Goal: Information Seeking & Learning: Learn about a topic

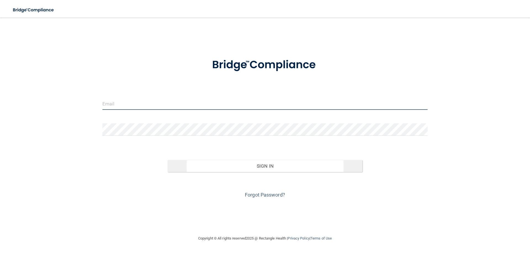
type input "[EMAIL_ADDRESS][DOMAIN_NAME]"
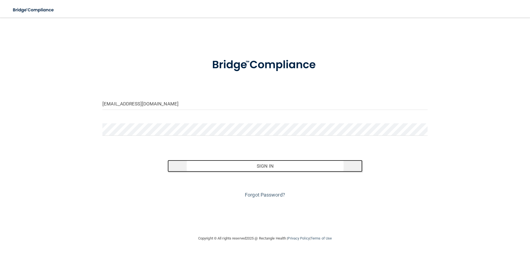
click at [233, 164] on button "Sign In" at bounding box center [264, 166] width 195 height 12
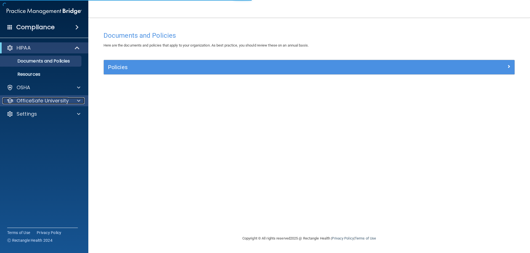
click at [51, 99] on p "OfficeSafe University" at bounding box center [43, 101] width 52 height 7
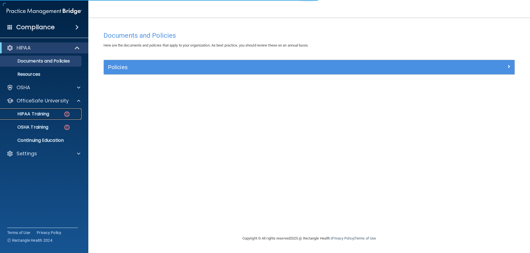
click at [50, 113] on div "HIPAA Training" at bounding box center [41, 114] width 75 height 6
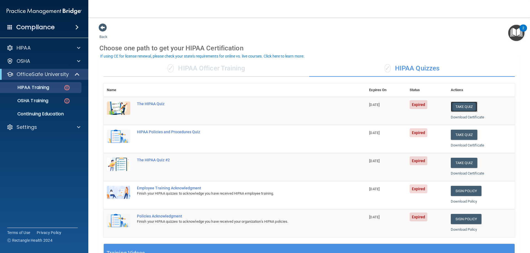
click at [463, 107] on button "Take Quiz" at bounding box center [463, 107] width 26 height 10
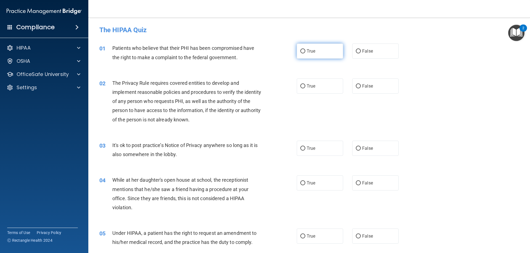
click at [314, 49] on label "True" at bounding box center [320, 51] width 46 height 15
click at [305, 49] on input "True" at bounding box center [302, 51] width 5 height 4
radio input "true"
click at [310, 83] on label "True" at bounding box center [320, 86] width 46 height 15
click at [305, 84] on input "True" at bounding box center [302, 86] width 5 height 4
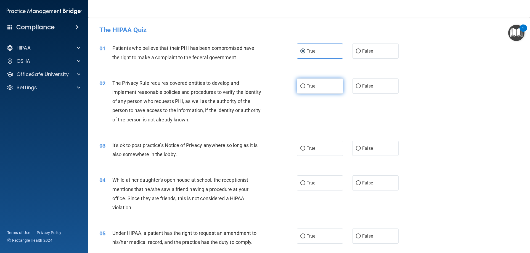
radio input "true"
click at [361, 144] on label "False" at bounding box center [375, 148] width 46 height 15
click at [361, 147] on input "False" at bounding box center [358, 149] width 5 height 4
radio input "true"
click at [367, 186] on span "False" at bounding box center [367, 183] width 11 height 5
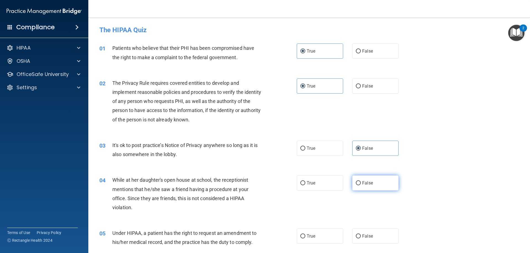
click at [361, 186] on input "False" at bounding box center [358, 183] width 5 height 4
radio input "true"
click at [367, 242] on label "False" at bounding box center [375, 236] width 46 height 15
click at [361, 239] on input "False" at bounding box center [358, 237] width 5 height 4
radio input "true"
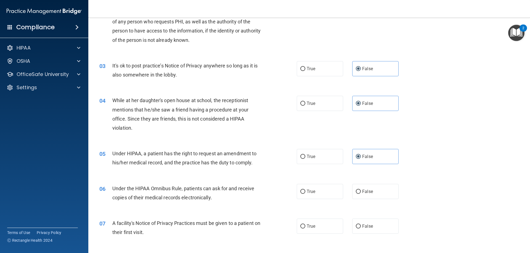
scroll to position [83, 0]
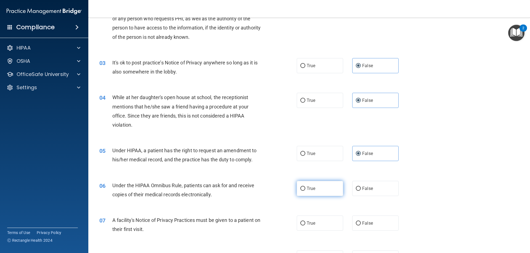
click at [327, 194] on label "True" at bounding box center [320, 188] width 46 height 15
click at [305, 191] on input "True" at bounding box center [302, 189] width 5 height 4
radio input "true"
click at [322, 218] on label "True" at bounding box center [320, 223] width 46 height 15
click at [305, 222] on input "True" at bounding box center [302, 224] width 5 height 4
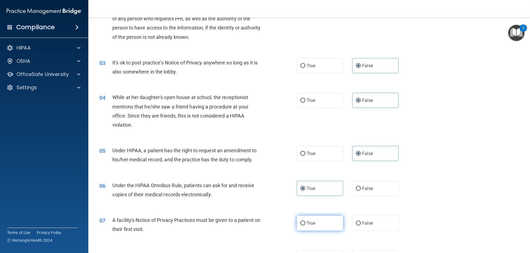
radio input "true"
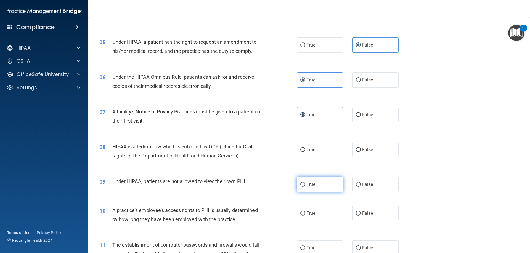
scroll to position [193, 0]
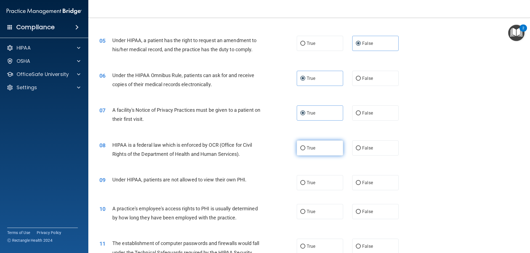
click at [311, 147] on span "True" at bounding box center [310, 148] width 9 height 5
click at [305, 147] on input "True" at bounding box center [302, 148] width 5 height 4
radio input "true"
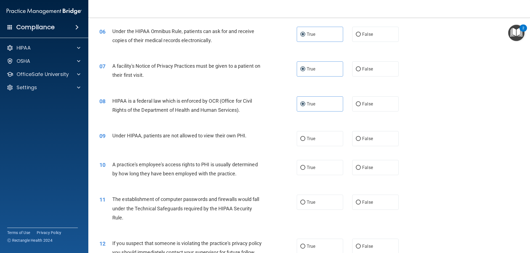
scroll to position [248, 0]
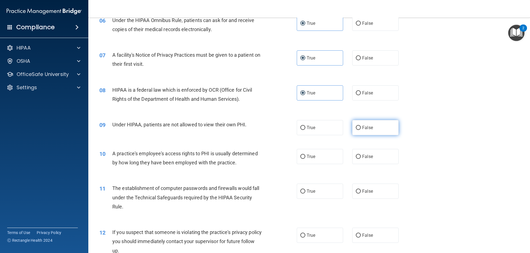
click at [363, 133] on label "False" at bounding box center [375, 127] width 46 height 15
click at [361, 130] on input "False" at bounding box center [358, 128] width 5 height 4
radio input "true"
click at [375, 160] on label "False" at bounding box center [375, 156] width 46 height 15
click at [361, 159] on input "False" at bounding box center [358, 157] width 5 height 4
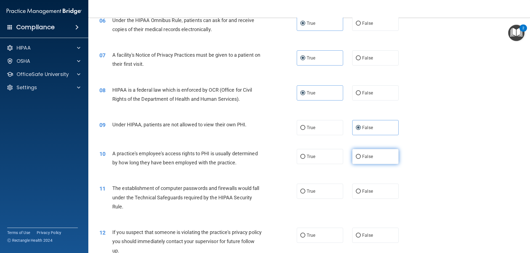
radio input "true"
click at [325, 194] on label "True" at bounding box center [320, 191] width 46 height 15
click at [305, 194] on input "True" at bounding box center [302, 192] width 5 height 4
radio input "true"
click at [317, 233] on label "True" at bounding box center [320, 235] width 46 height 15
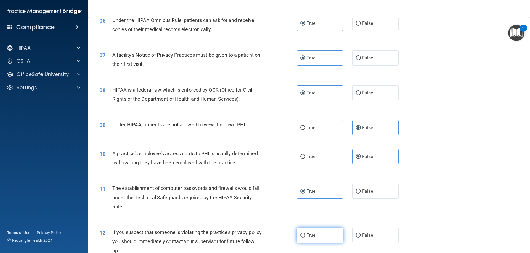
click at [305, 234] on input "True" at bounding box center [302, 236] width 5 height 4
radio input "true"
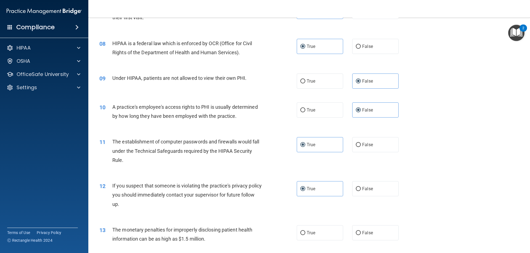
scroll to position [303, 0]
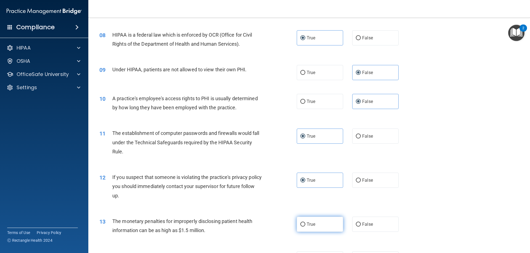
click at [311, 222] on span "True" at bounding box center [310, 224] width 9 height 5
click at [305, 223] on input "True" at bounding box center [302, 225] width 5 height 4
radio input "true"
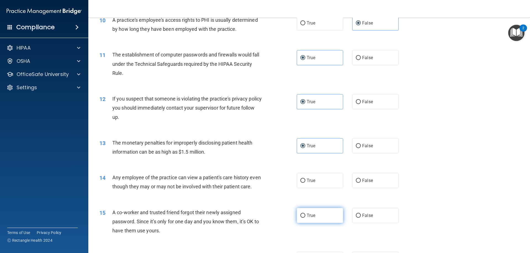
scroll to position [386, 0]
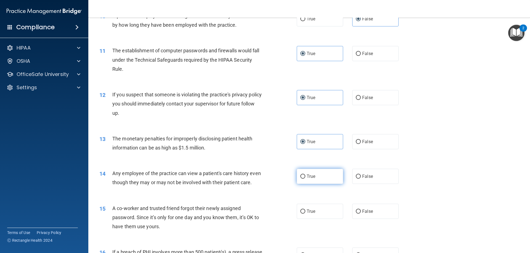
click at [309, 181] on label "True" at bounding box center [320, 176] width 46 height 15
click at [305, 179] on input "True" at bounding box center [302, 177] width 5 height 4
radio input "true"
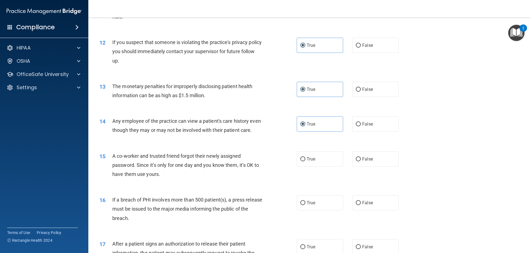
scroll to position [441, 0]
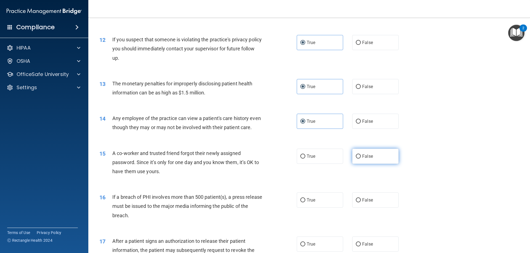
click at [356, 159] on input "False" at bounding box center [358, 157] width 5 height 4
radio input "true"
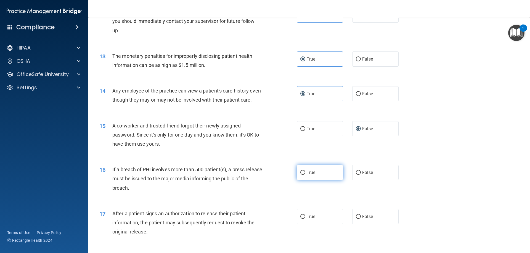
click at [311, 175] on span "True" at bounding box center [310, 172] width 9 height 5
click at [305, 175] on input "True" at bounding box center [302, 173] width 5 height 4
radio input "true"
click at [310, 220] on span "True" at bounding box center [310, 216] width 9 height 5
click at [305, 219] on input "True" at bounding box center [302, 217] width 5 height 4
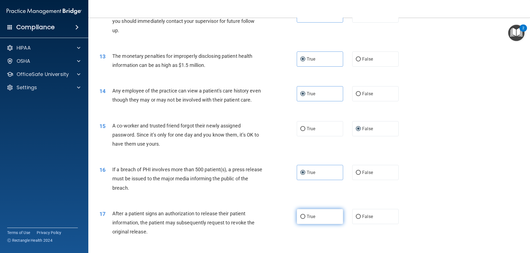
radio input "true"
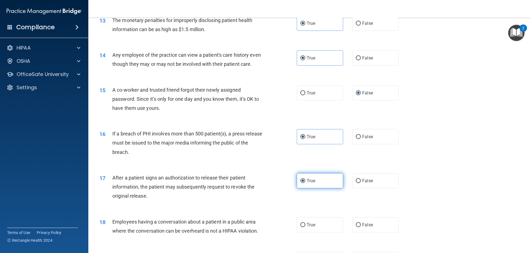
scroll to position [524, 0]
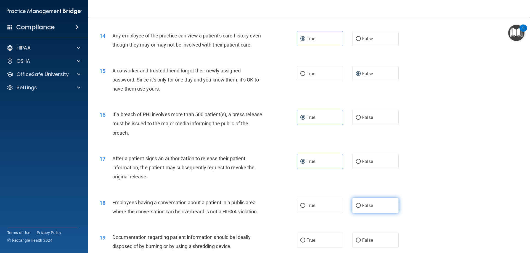
click at [356, 208] on input "False" at bounding box center [358, 206] width 5 height 4
radio input "true"
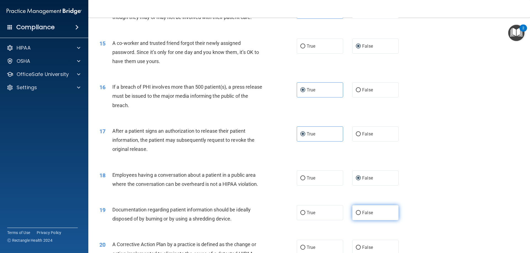
click at [358, 221] on label "False" at bounding box center [375, 212] width 46 height 15
click at [358, 215] on input "False" at bounding box center [358, 213] width 5 height 4
radio input "true"
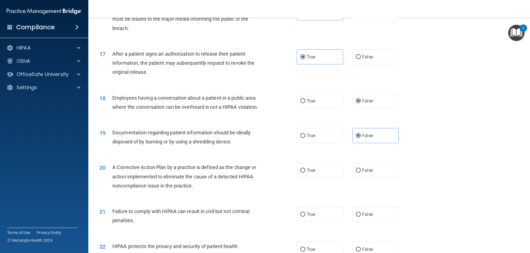
scroll to position [662, 0]
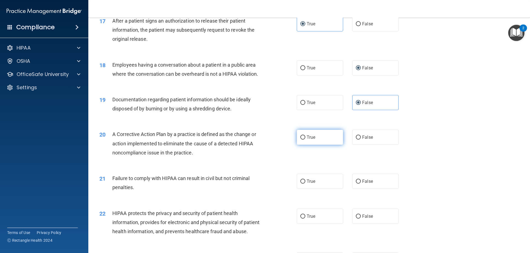
click at [303, 145] on label "True" at bounding box center [320, 137] width 46 height 15
click at [303, 140] on input "True" at bounding box center [302, 138] width 5 height 4
radio input "true"
click at [354, 186] on label "False" at bounding box center [375, 181] width 46 height 15
click at [356, 184] on input "False" at bounding box center [358, 182] width 5 height 4
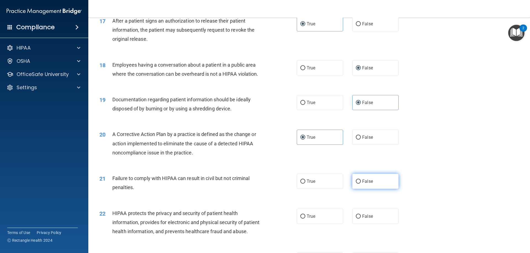
radio input "true"
click at [313, 220] on label "True" at bounding box center [320, 216] width 46 height 15
click at [305, 219] on input "True" at bounding box center [302, 217] width 5 height 4
radio input "true"
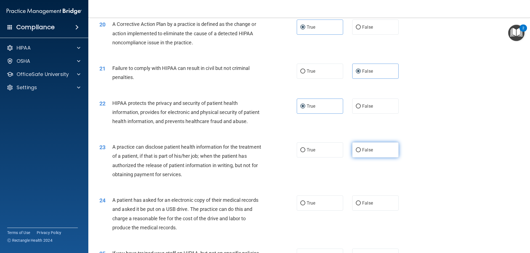
drag, startPoint x: 367, startPoint y: 169, endPoint x: 364, endPoint y: 172, distance: 3.7
click at [367, 153] on span "False" at bounding box center [367, 150] width 11 height 5
click at [361, 153] on input "False" at bounding box center [358, 150] width 5 height 4
radio input "true"
click at [313, 211] on label "True" at bounding box center [320, 203] width 46 height 15
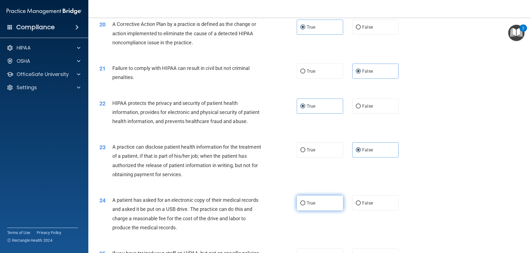
click at [305, 206] on input "True" at bounding box center [302, 204] width 5 height 4
radio input "true"
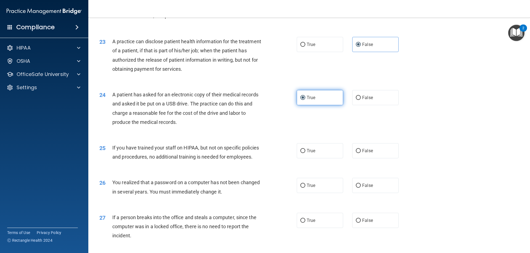
scroll to position [883, 0]
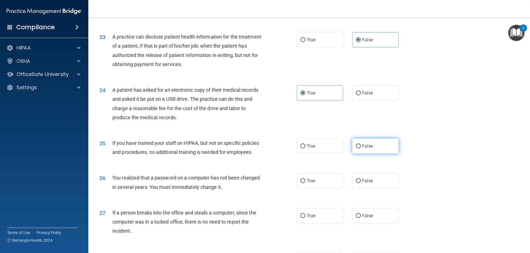
click at [360, 154] on label "False" at bounding box center [375, 146] width 46 height 15
click at [360, 149] on input "False" at bounding box center [358, 147] width 5 height 4
radio input "true"
click at [310, 184] on span "True" at bounding box center [310, 180] width 9 height 5
click at [305, 183] on input "True" at bounding box center [302, 181] width 5 height 4
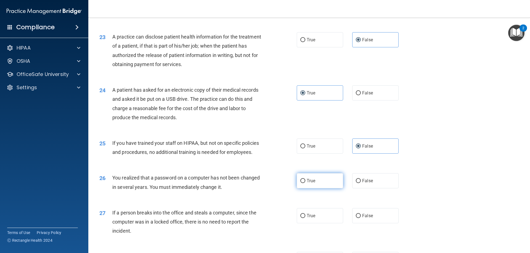
radio input "true"
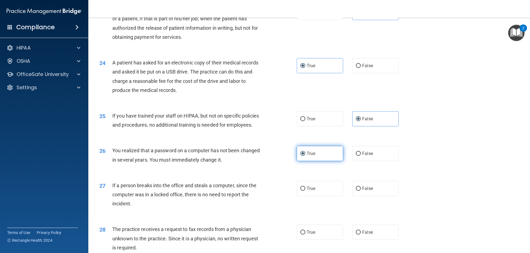
scroll to position [910, 0]
click at [357, 191] on input "False" at bounding box center [358, 189] width 5 height 4
radio input "true"
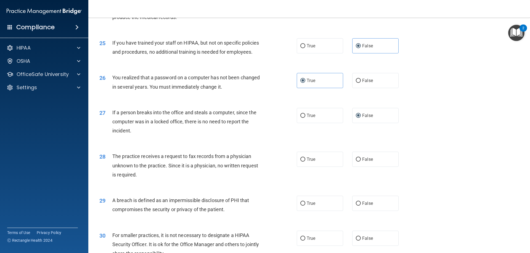
scroll to position [993, 0]
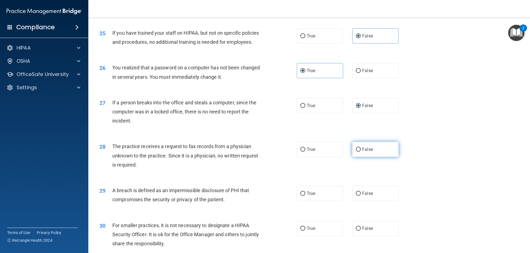
click at [365, 157] on label "False" at bounding box center [375, 149] width 46 height 15
click at [361, 152] on input "False" at bounding box center [358, 150] width 5 height 4
radio input "true"
click at [325, 201] on label "True" at bounding box center [320, 193] width 46 height 15
click at [305, 196] on input "True" at bounding box center [302, 194] width 5 height 4
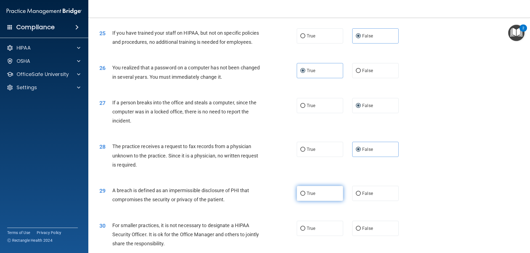
radio input "true"
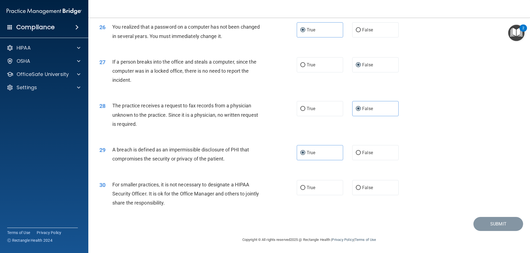
scroll to position [1052, 0]
click at [353, 186] on label "False" at bounding box center [375, 187] width 46 height 15
click at [356, 186] on input "False" at bounding box center [358, 188] width 5 height 4
radio input "true"
click at [489, 223] on button "Submit" at bounding box center [498, 224] width 50 height 14
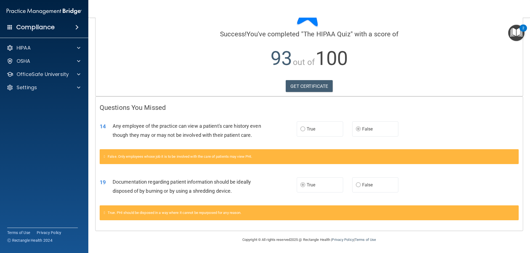
scroll to position [42, 0]
click at [34, 74] on p "OfficeSafe University" at bounding box center [43, 74] width 52 height 7
click at [40, 89] on p "HIPAA Training" at bounding box center [27, 88] width 46 height 6
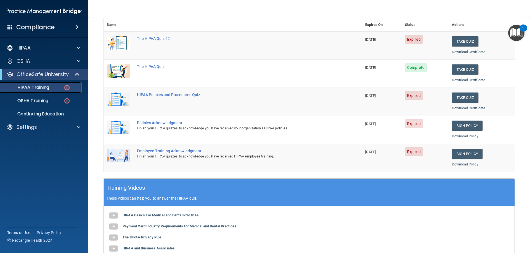
scroll to position [24, 0]
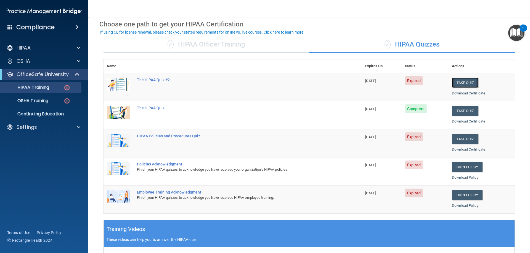
click at [462, 81] on button "Take Quiz" at bounding box center [465, 83] width 26 height 10
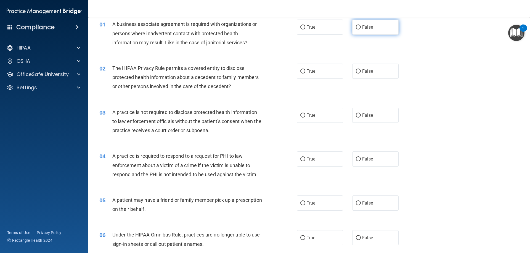
click at [361, 32] on label "False" at bounding box center [375, 27] width 46 height 15
click at [361, 30] on input "False" at bounding box center [358, 27] width 5 height 4
radio input "true"
click at [322, 69] on label "True" at bounding box center [320, 71] width 46 height 15
click at [305, 70] on input "True" at bounding box center [302, 72] width 5 height 4
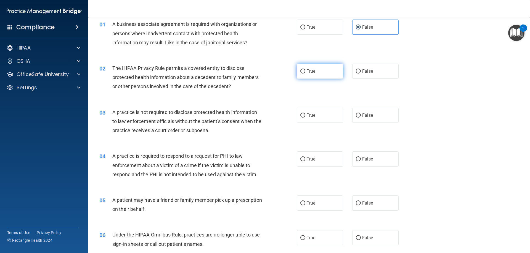
radio input "true"
drag, startPoint x: 362, startPoint y: 108, endPoint x: 345, endPoint y: 129, distance: 26.5
click at [362, 108] on label "False" at bounding box center [375, 115] width 46 height 15
click at [361, 114] on input "False" at bounding box center [358, 116] width 5 height 4
radio input "true"
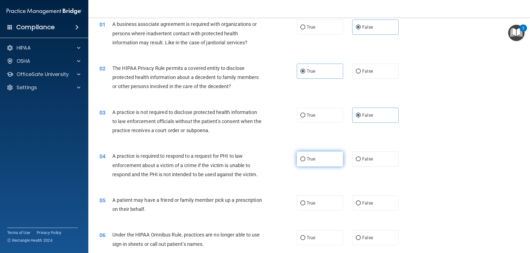
click at [316, 160] on label "True" at bounding box center [320, 159] width 46 height 15
click at [305, 160] on input "True" at bounding box center [302, 160] width 5 height 4
radio input "true"
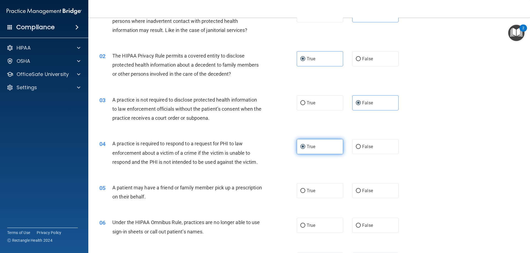
scroll to position [52, 0]
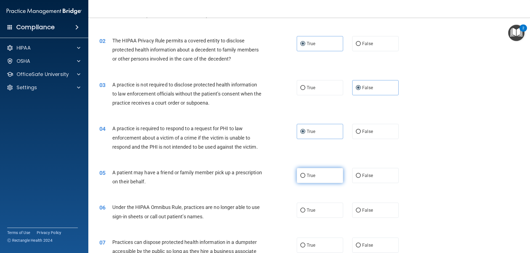
click at [314, 174] on label "True" at bounding box center [320, 175] width 46 height 15
click at [305, 174] on input "True" at bounding box center [302, 176] width 5 height 4
radio input "true"
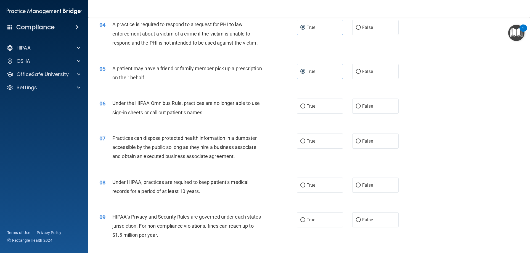
scroll to position [162, 0]
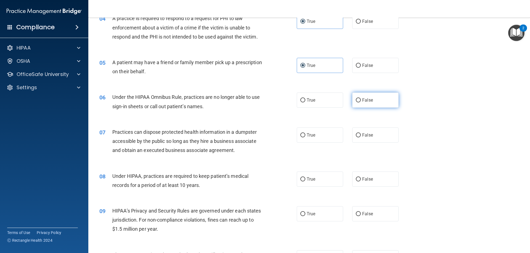
click at [357, 94] on label "False" at bounding box center [375, 100] width 46 height 15
click at [357, 98] on input "False" at bounding box center [358, 100] width 5 height 4
radio input "true"
click at [365, 136] on span "False" at bounding box center [367, 135] width 11 height 5
click at [361, 136] on input "False" at bounding box center [358, 136] width 5 height 4
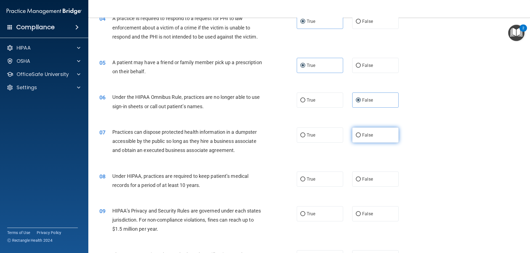
radio input "true"
click at [362, 181] on span "False" at bounding box center [367, 179] width 11 height 5
click at [361, 181] on input "False" at bounding box center [358, 180] width 5 height 4
radio input "true"
click at [365, 217] on label "False" at bounding box center [375, 214] width 46 height 15
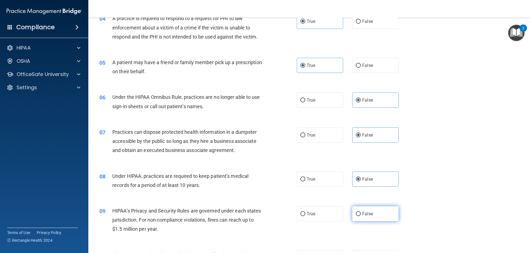
click at [361, 217] on input "False" at bounding box center [358, 214] width 5 height 4
radio input "true"
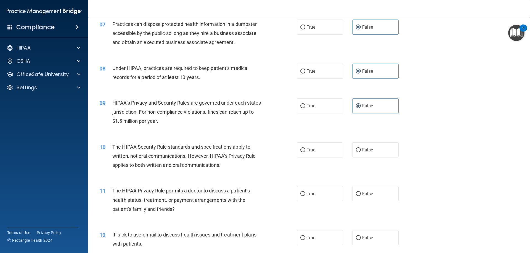
scroll to position [272, 0]
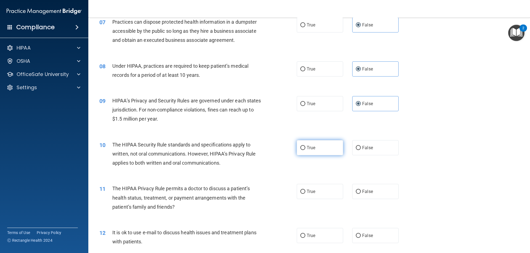
click at [311, 149] on span "True" at bounding box center [310, 147] width 9 height 5
click at [305, 149] on input "True" at bounding box center [302, 148] width 5 height 4
radio input "true"
click at [316, 189] on label "True" at bounding box center [320, 191] width 46 height 15
click at [305, 190] on input "True" at bounding box center [302, 192] width 5 height 4
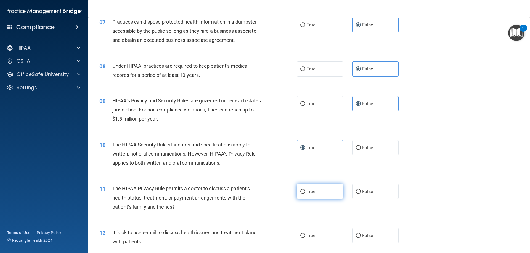
radio input "true"
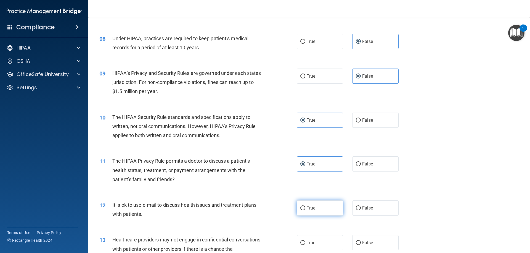
click at [314, 205] on label "True" at bounding box center [320, 208] width 46 height 15
click at [305, 207] on input "True" at bounding box center [302, 209] width 5 height 4
radio input "true"
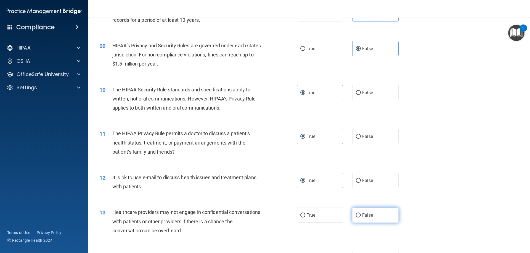
click at [371, 215] on label "False" at bounding box center [375, 215] width 46 height 15
click at [361, 215] on input "False" at bounding box center [358, 216] width 5 height 4
radio input "true"
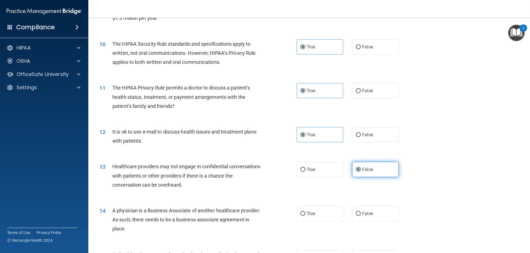
scroll to position [383, 0]
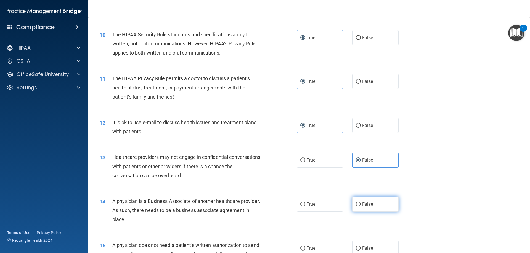
click at [374, 201] on label "False" at bounding box center [375, 204] width 46 height 15
click at [361, 203] on input "False" at bounding box center [358, 205] width 5 height 4
radio input "true"
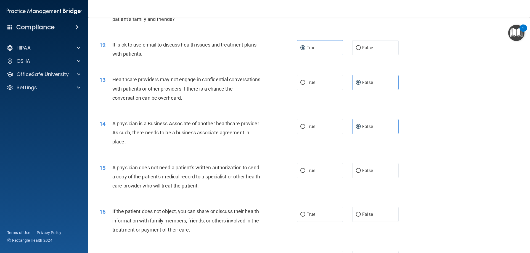
scroll to position [465, 0]
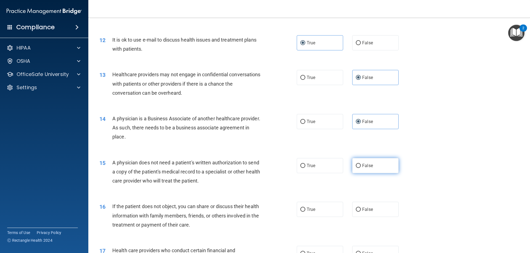
click at [362, 167] on span "False" at bounding box center [367, 165] width 11 height 5
click at [360, 167] on input "False" at bounding box center [358, 166] width 5 height 4
radio input "true"
click at [333, 209] on label "True" at bounding box center [320, 209] width 46 height 15
click at [305, 209] on input "True" at bounding box center [302, 210] width 5 height 4
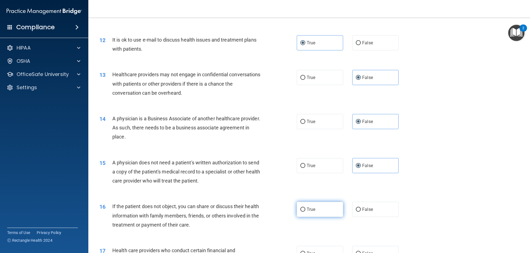
radio input "true"
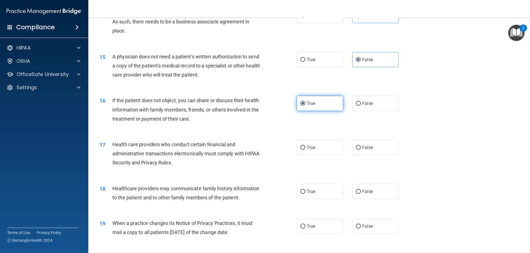
scroll to position [576, 0]
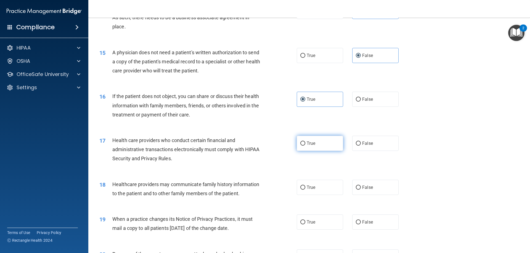
click at [321, 149] on label "True" at bounding box center [320, 143] width 46 height 15
click at [305, 146] on input "True" at bounding box center [302, 144] width 5 height 4
radio input "true"
click at [374, 185] on label "False" at bounding box center [375, 187] width 46 height 15
click at [361, 186] on input "False" at bounding box center [358, 188] width 5 height 4
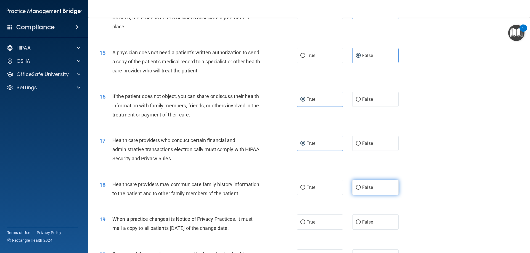
radio input "true"
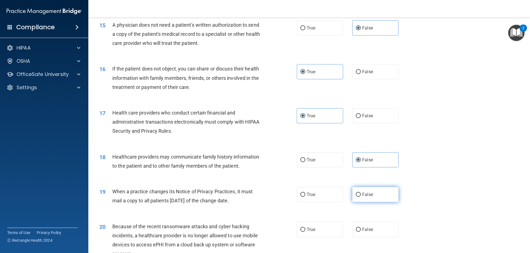
click at [372, 192] on label "False" at bounding box center [375, 194] width 46 height 15
click at [361, 193] on input "False" at bounding box center [358, 195] width 5 height 4
radio input "true"
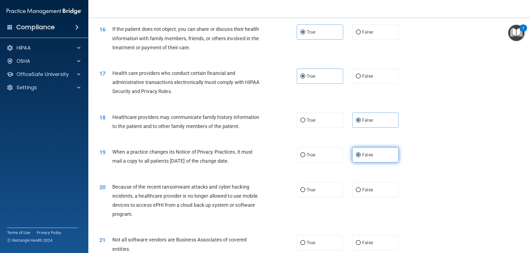
scroll to position [658, 0]
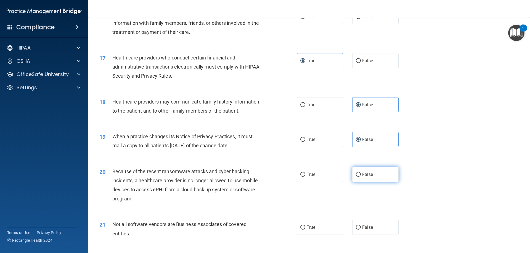
click at [370, 169] on label "False" at bounding box center [375, 174] width 46 height 15
click at [361, 173] on input "False" at bounding box center [358, 175] width 5 height 4
radio input "true"
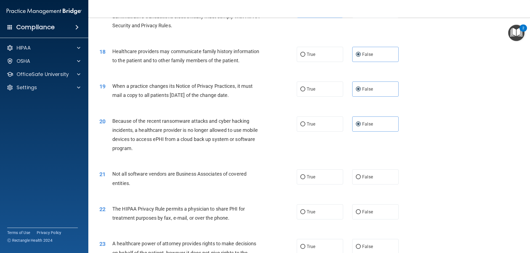
scroll to position [714, 0]
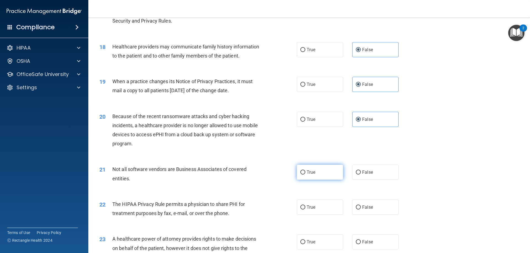
click at [325, 176] on label "True" at bounding box center [320, 172] width 46 height 15
click at [305, 175] on input "True" at bounding box center [302, 173] width 5 height 4
radio input "true"
click at [312, 208] on span "True" at bounding box center [310, 207] width 9 height 5
click at [305, 208] on input "True" at bounding box center [302, 208] width 5 height 4
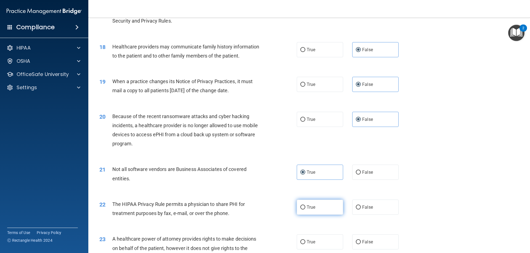
radio input "true"
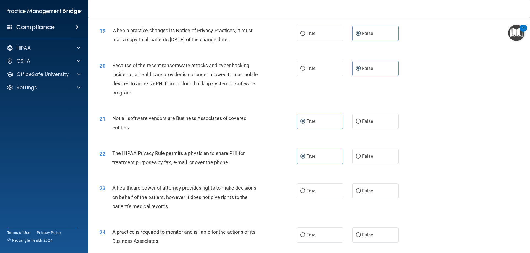
scroll to position [769, 0]
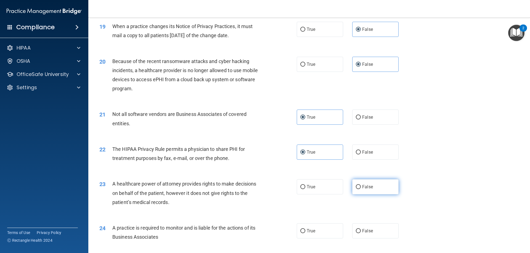
click at [362, 184] on label "False" at bounding box center [375, 187] width 46 height 15
click at [361, 185] on input "False" at bounding box center [358, 187] width 5 height 4
radio input "true"
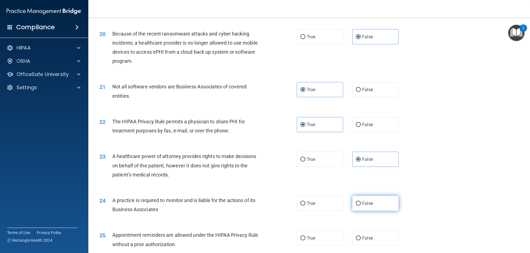
click at [362, 199] on label "False" at bounding box center [375, 203] width 46 height 15
click at [361, 202] on input "False" at bounding box center [358, 204] width 5 height 4
radio input "true"
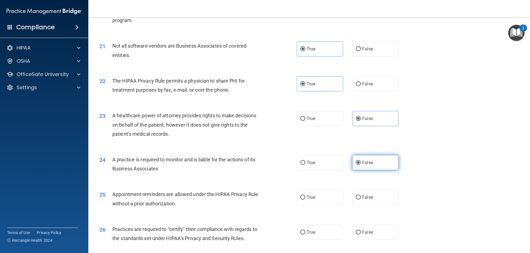
scroll to position [852, 0]
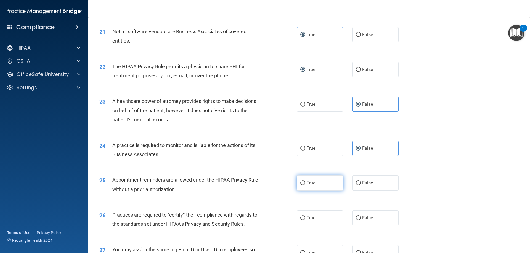
click at [320, 183] on label "True" at bounding box center [320, 183] width 46 height 15
click at [305, 183] on input "True" at bounding box center [302, 183] width 5 height 4
radio input "true"
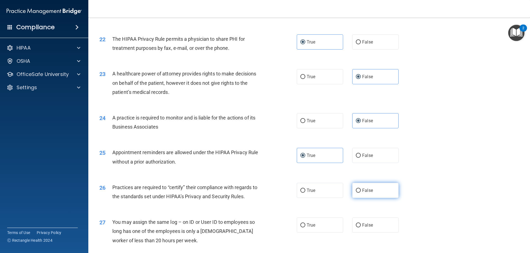
click at [371, 189] on label "False" at bounding box center [375, 190] width 46 height 15
click at [361, 189] on input "False" at bounding box center [358, 191] width 5 height 4
radio input "true"
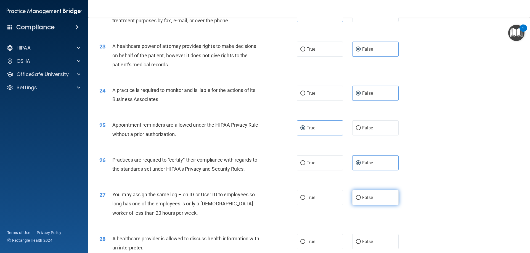
click at [368, 199] on span "False" at bounding box center [367, 197] width 11 height 5
click at [361, 199] on input "False" at bounding box center [358, 198] width 5 height 4
radio input "true"
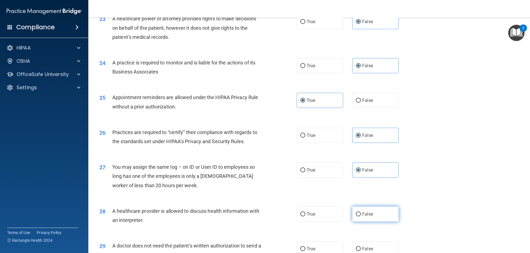
click at [370, 211] on label "False" at bounding box center [375, 214] width 46 height 15
click at [361, 213] on input "False" at bounding box center [358, 215] width 5 height 4
radio input "true"
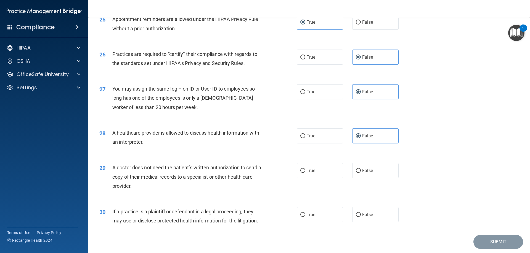
scroll to position [1017, 0]
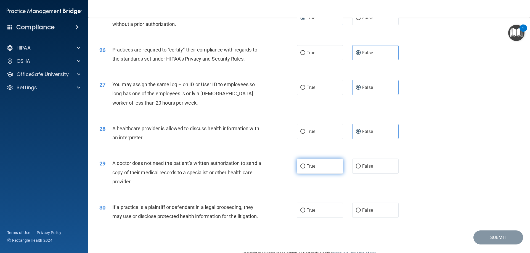
click at [301, 160] on label "True" at bounding box center [320, 166] width 46 height 15
click at [301, 165] on input "True" at bounding box center [302, 167] width 5 height 4
radio input "true"
click at [308, 215] on label "True" at bounding box center [320, 210] width 46 height 15
click at [305, 213] on input "True" at bounding box center [302, 211] width 5 height 4
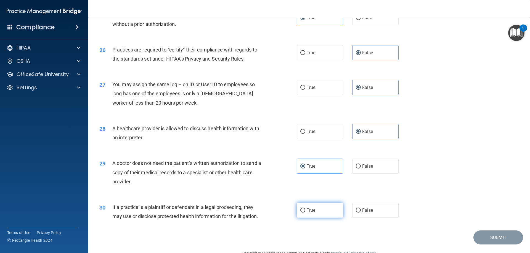
radio input "true"
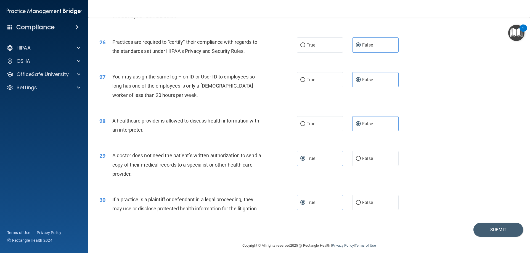
scroll to position [1031, 0]
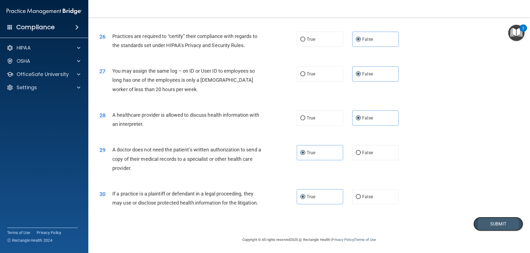
click at [492, 225] on button "Submit" at bounding box center [498, 224] width 50 height 14
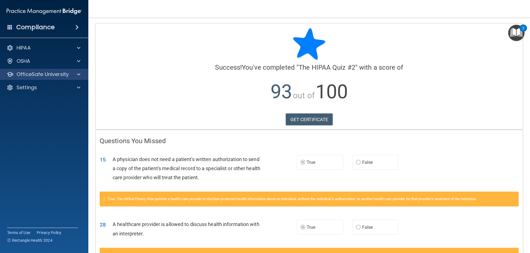
click at [44, 69] on div "OfficeSafe University" at bounding box center [44, 74] width 89 height 11
click at [48, 74] on p "OfficeSafe University" at bounding box center [43, 74] width 52 height 7
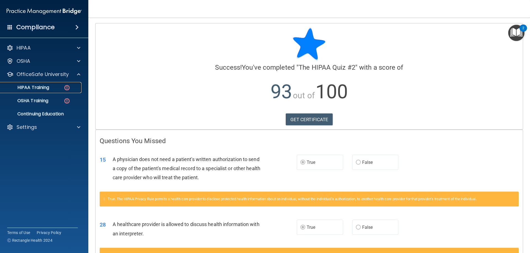
click at [38, 90] on p "HIPAA Training" at bounding box center [27, 88] width 46 height 6
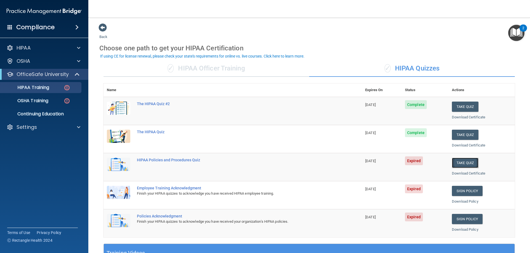
click at [454, 162] on button "Take Quiz" at bounding box center [465, 163] width 26 height 10
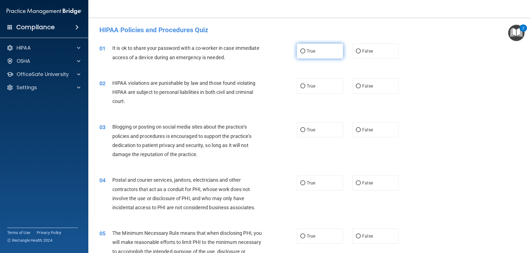
click at [319, 47] on label "True" at bounding box center [320, 51] width 46 height 15
click at [305, 49] on input "True" at bounding box center [302, 51] width 5 height 4
radio input "true"
click at [309, 86] on span "True" at bounding box center [310, 86] width 9 height 5
click at [305, 86] on input "True" at bounding box center [302, 86] width 5 height 4
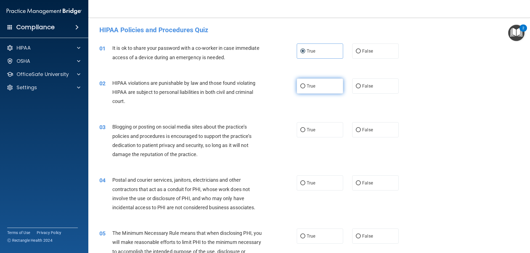
radio input "true"
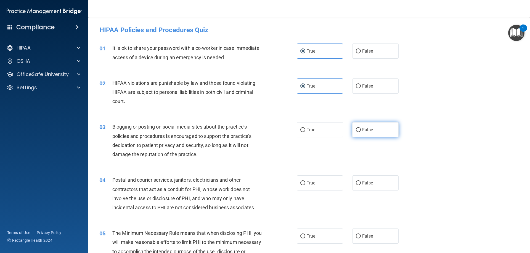
click at [366, 127] on label "False" at bounding box center [375, 129] width 46 height 15
click at [361, 128] on input "False" at bounding box center [358, 130] width 5 height 4
radio input "true"
click at [319, 173] on div "04 Postal and courier services, janitors, electricians and other contractors th…" at bounding box center [309, 195] width 428 height 53
click at [317, 181] on label "True" at bounding box center [320, 183] width 46 height 15
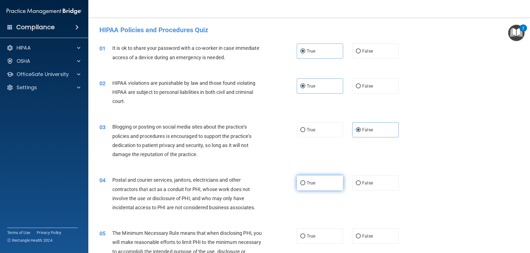
click at [305, 181] on input "True" at bounding box center [302, 183] width 5 height 4
radio input "true"
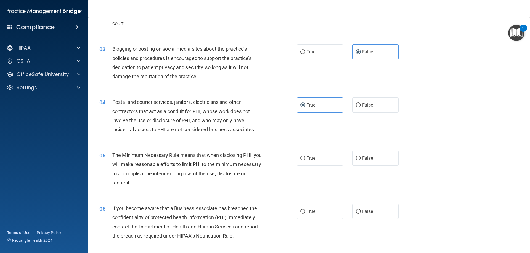
scroll to position [83, 0]
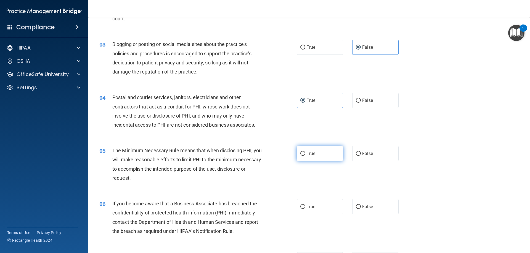
click at [313, 152] on label "True" at bounding box center [320, 153] width 46 height 15
click at [305, 152] on input "True" at bounding box center [302, 154] width 5 height 4
radio input "true"
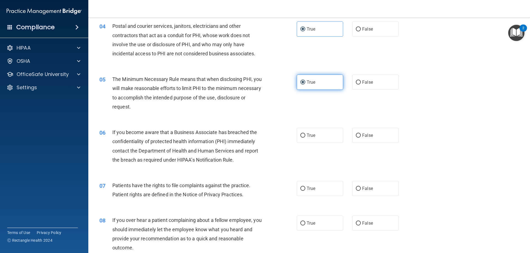
scroll to position [166, 0]
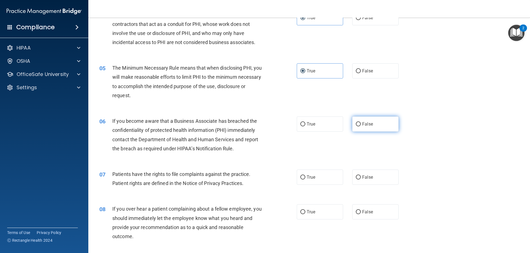
click at [381, 124] on label "False" at bounding box center [375, 124] width 46 height 15
click at [361, 124] on input "False" at bounding box center [358, 124] width 5 height 4
radio input "true"
click at [321, 175] on label "True" at bounding box center [320, 177] width 46 height 15
click at [305, 176] on input "True" at bounding box center [302, 178] width 5 height 4
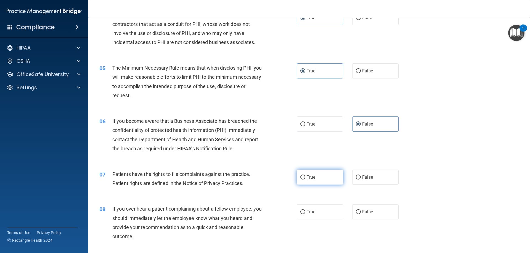
radio input "true"
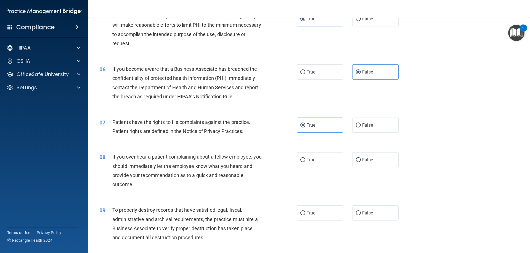
scroll to position [221, 0]
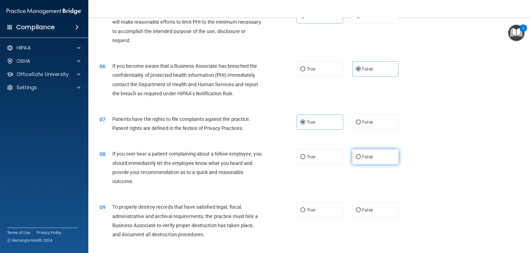
click at [362, 156] on span "False" at bounding box center [367, 156] width 11 height 5
click at [360, 156] on input "False" at bounding box center [358, 157] width 5 height 4
radio input "true"
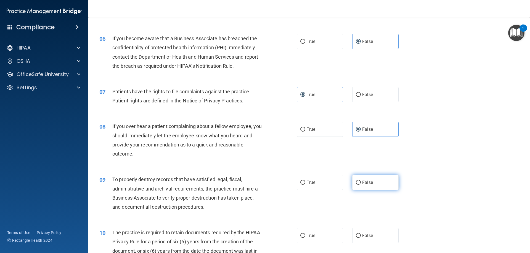
click at [367, 184] on span "False" at bounding box center [367, 182] width 11 height 5
click at [361, 184] on input "False" at bounding box center [358, 183] width 5 height 4
radio input "true"
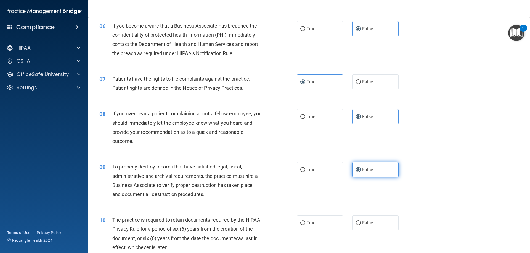
scroll to position [276, 0]
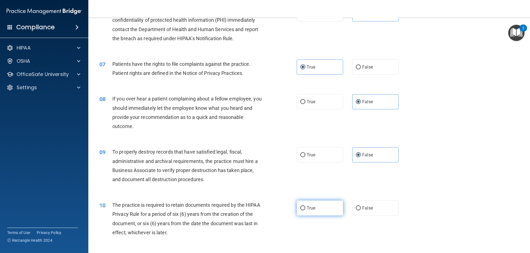
click at [326, 210] on label "True" at bounding box center [320, 208] width 46 height 15
click at [305, 210] on input "True" at bounding box center [302, 209] width 5 height 4
radio input "true"
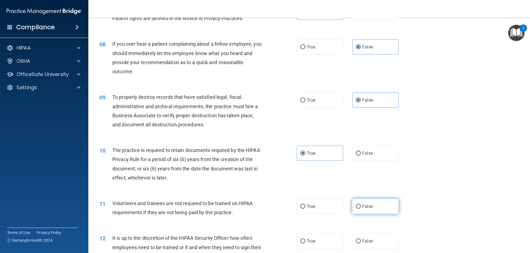
scroll to position [331, 0]
click at [380, 209] on label "False" at bounding box center [375, 206] width 46 height 15
click at [361, 209] on input "False" at bounding box center [358, 207] width 5 height 4
radio input "true"
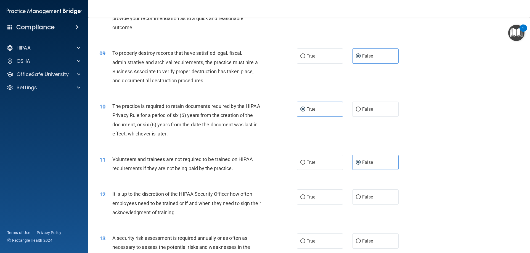
scroll to position [414, 0]
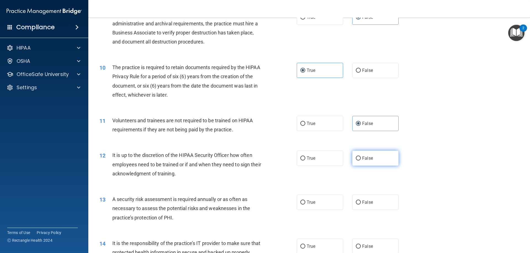
click at [367, 158] on span "False" at bounding box center [367, 158] width 11 height 5
click at [361, 158] on input "False" at bounding box center [358, 159] width 5 height 4
radio input "true"
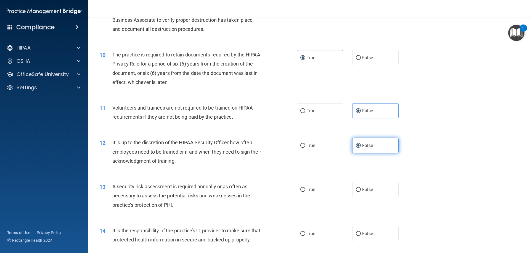
scroll to position [441, 0]
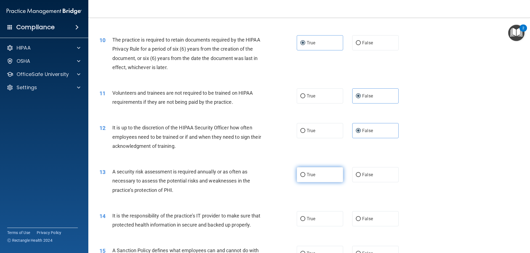
click at [327, 174] on label "True" at bounding box center [320, 174] width 46 height 15
click at [305, 174] on input "True" at bounding box center [302, 175] width 5 height 4
radio input "true"
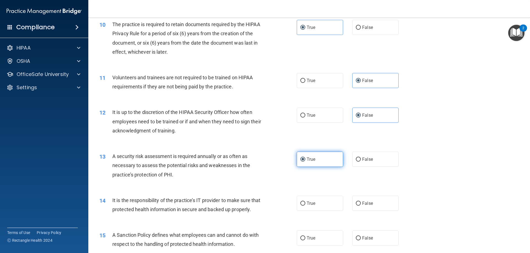
scroll to position [469, 0]
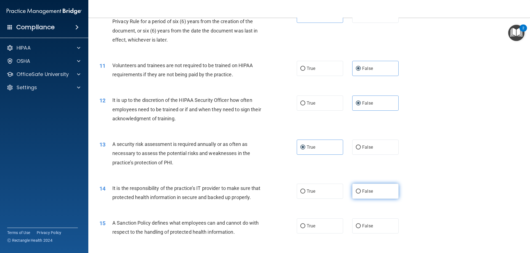
click at [373, 195] on label "False" at bounding box center [375, 191] width 46 height 15
click at [361, 194] on input "False" at bounding box center [358, 192] width 5 height 4
radio input "true"
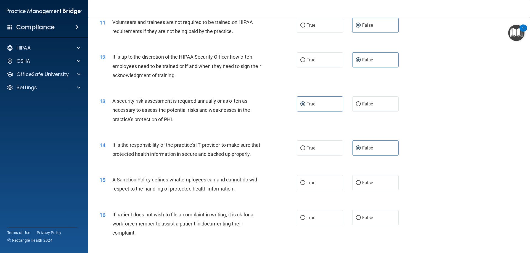
scroll to position [524, 0]
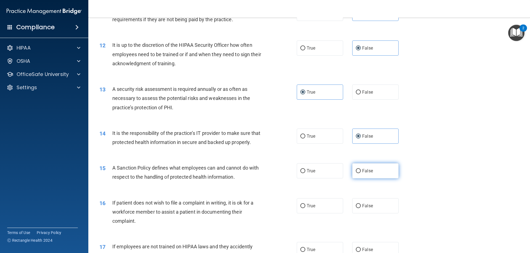
click at [373, 179] on label "False" at bounding box center [375, 171] width 46 height 15
click at [361, 174] on input "False" at bounding box center [358, 171] width 5 height 4
radio input "true"
click at [321, 214] on label "True" at bounding box center [320, 206] width 46 height 15
click at [305, 209] on input "True" at bounding box center [302, 206] width 5 height 4
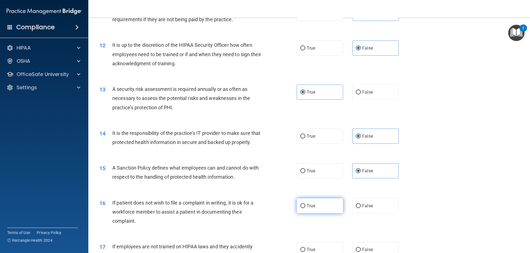
radio input "true"
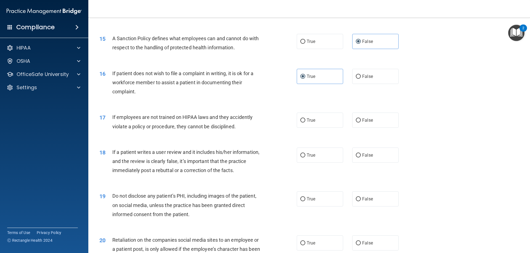
scroll to position [690, 0]
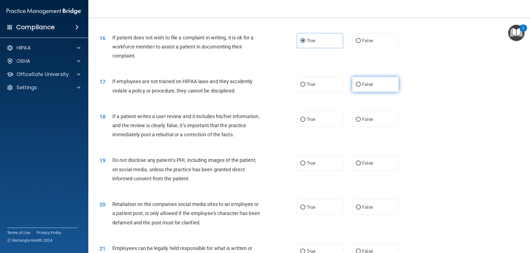
click at [378, 92] on label "False" at bounding box center [375, 84] width 46 height 15
click at [361, 87] on input "False" at bounding box center [358, 85] width 5 height 4
radio input "true"
click at [366, 122] on span "False" at bounding box center [367, 119] width 11 height 5
click at [361, 122] on input "False" at bounding box center [358, 120] width 5 height 4
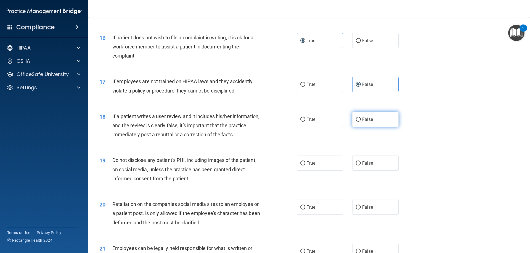
radio input "true"
click at [329, 171] on label "True" at bounding box center [320, 163] width 46 height 15
click at [305, 166] on input "True" at bounding box center [302, 164] width 5 height 4
radio input "true"
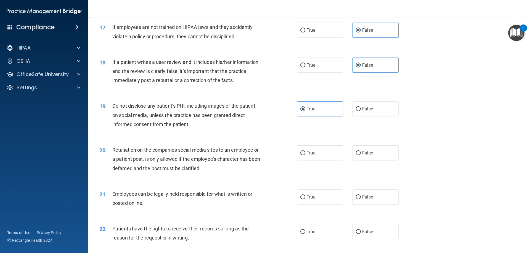
scroll to position [745, 0]
click at [363, 155] on span "False" at bounding box center [367, 152] width 11 height 5
click at [361, 155] on input "False" at bounding box center [358, 153] width 5 height 4
radio input "true"
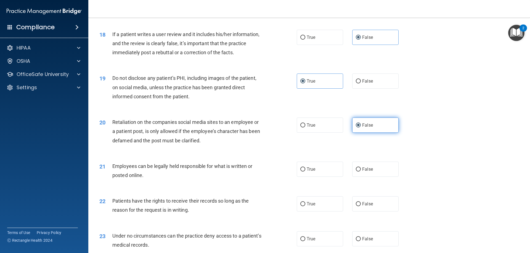
scroll to position [772, 0]
click at [319, 177] on label "True" at bounding box center [320, 168] width 46 height 15
click at [305, 171] on input "True" at bounding box center [302, 169] width 5 height 4
radio input "true"
click at [314, 211] on label "True" at bounding box center [320, 203] width 46 height 15
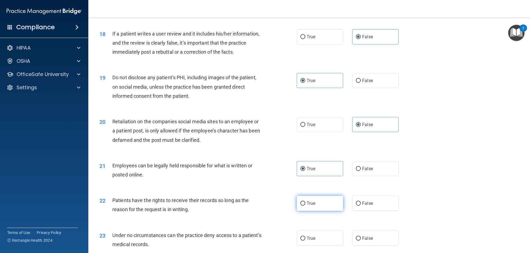
click at [305, 206] on input "True" at bounding box center [302, 204] width 5 height 4
radio input "true"
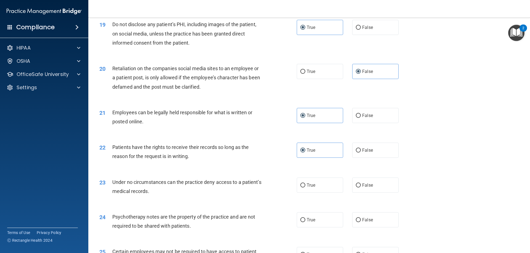
scroll to position [828, 0]
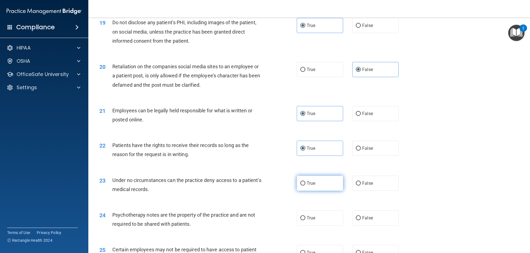
click at [314, 191] on label "True" at bounding box center [320, 183] width 46 height 15
click at [305, 186] on input "True" at bounding box center [302, 184] width 5 height 4
radio input "true"
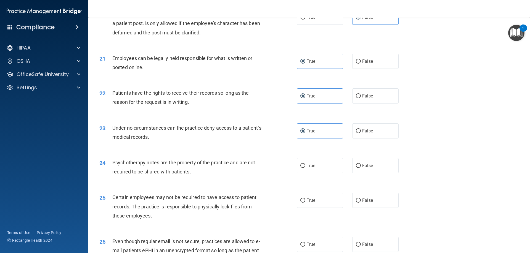
scroll to position [883, 0]
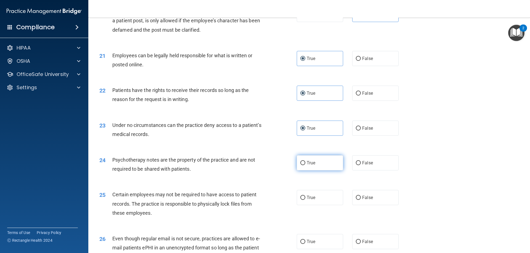
click at [311, 171] on label "True" at bounding box center [320, 163] width 46 height 15
click at [305, 166] on input "True" at bounding box center [302, 163] width 5 height 4
radio input "true"
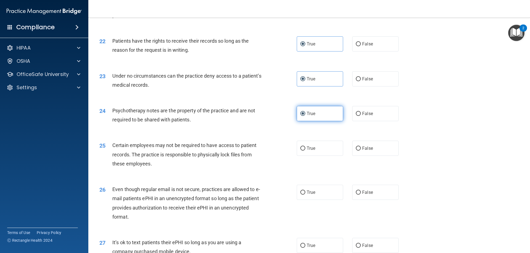
scroll to position [938, 0]
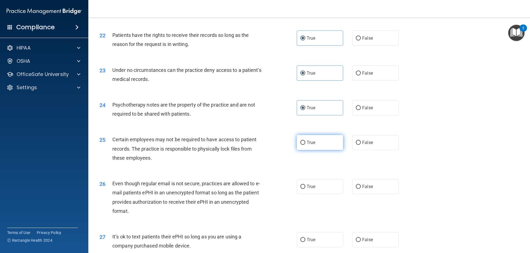
click at [308, 149] on label "True" at bounding box center [320, 142] width 46 height 15
click at [305, 145] on input "True" at bounding box center [302, 143] width 5 height 4
radio input "true"
click at [326, 194] on label "True" at bounding box center [320, 186] width 46 height 15
click at [305, 189] on input "True" at bounding box center [302, 187] width 5 height 4
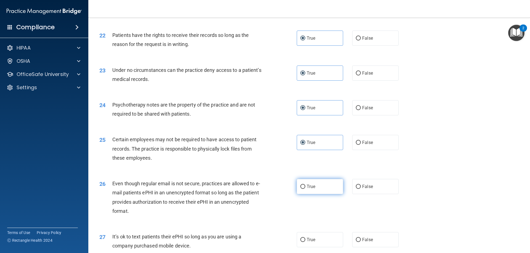
radio input "true"
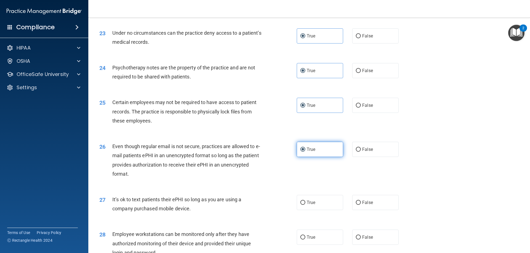
scroll to position [993, 0]
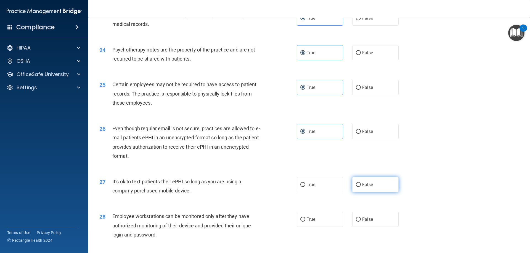
click at [362, 188] on span "False" at bounding box center [367, 184] width 11 height 5
click at [360, 187] on input "False" at bounding box center [358, 185] width 5 height 4
radio input "true"
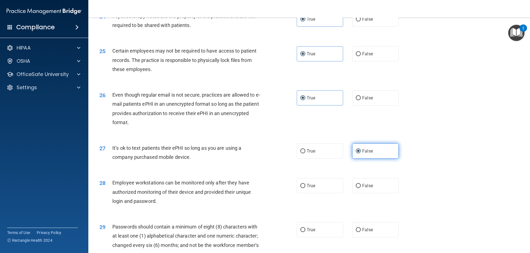
scroll to position [1048, 0]
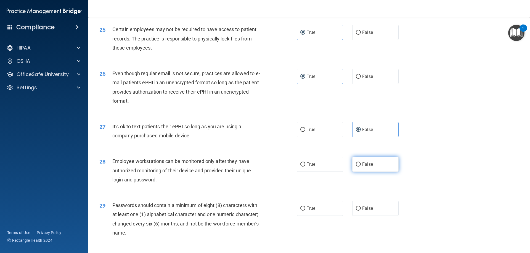
click at [364, 172] on label "False" at bounding box center [375, 164] width 46 height 15
click at [361, 167] on input "False" at bounding box center [358, 165] width 5 height 4
radio input "true"
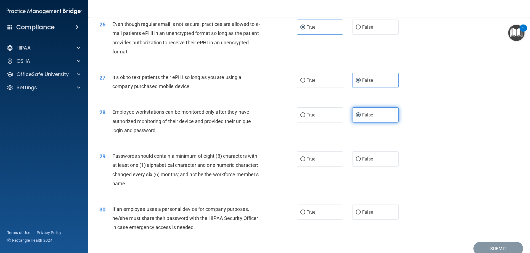
scroll to position [1103, 0]
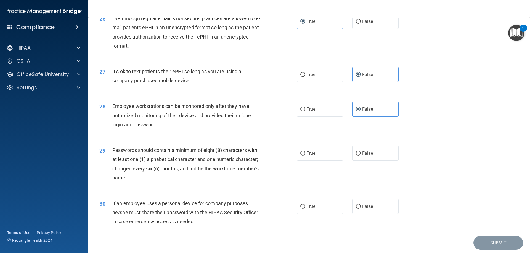
click at [333, 171] on div "29 Passwords should contain a minimum of eight (8) characters with at least one…" at bounding box center [309, 165] width 428 height 53
click at [332, 161] on label "True" at bounding box center [320, 153] width 46 height 15
click at [305, 156] on input "True" at bounding box center [302, 154] width 5 height 4
radio input "true"
click at [362, 209] on span "False" at bounding box center [367, 206] width 11 height 5
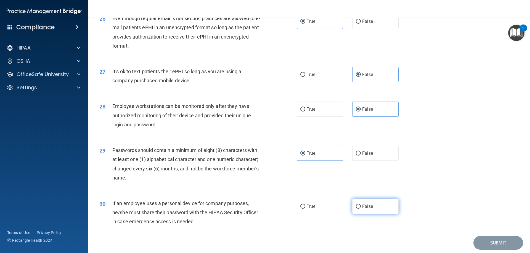
click at [361, 209] on input "False" at bounding box center [358, 207] width 5 height 4
radio input "true"
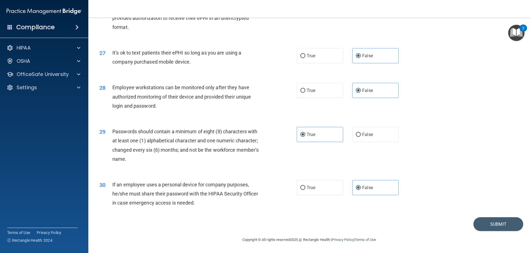
scroll to position [1131, 0]
click at [506, 226] on button "Submit" at bounding box center [498, 225] width 50 height 14
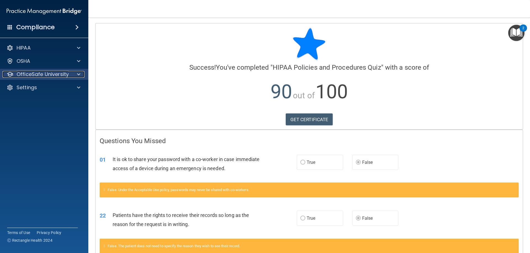
click at [57, 78] on p "OfficeSafe University" at bounding box center [43, 74] width 52 height 7
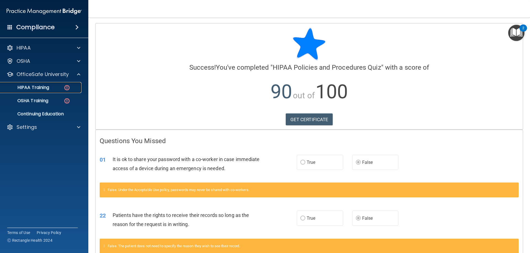
click at [42, 86] on p "HIPAA Training" at bounding box center [27, 88] width 46 height 6
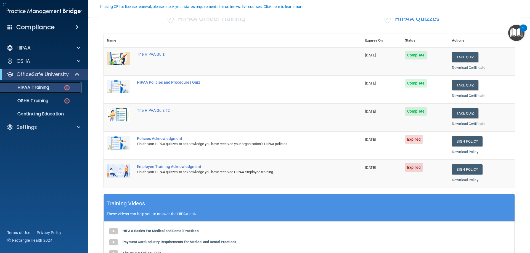
scroll to position [55, 0]
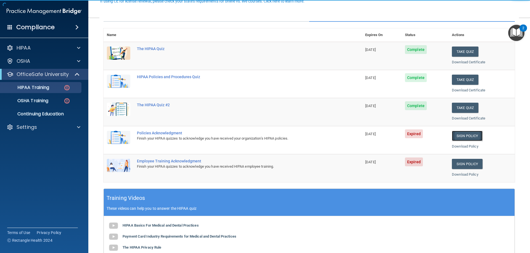
click at [473, 137] on link "Sign Policy" at bounding box center [467, 136] width 31 height 10
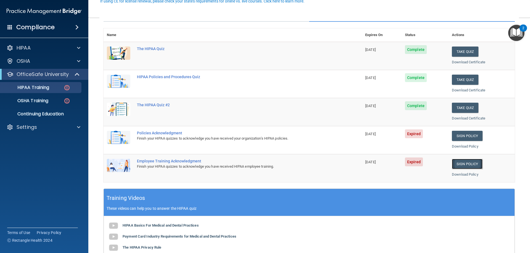
click at [456, 163] on link "Sign Policy" at bounding box center [467, 164] width 31 height 10
click at [38, 89] on p "HIPAA Training" at bounding box center [27, 88] width 46 height 6
click at [40, 102] on p "OSHA Training" at bounding box center [26, 101] width 45 height 6
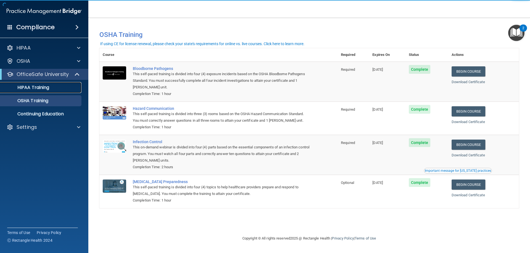
click at [41, 90] on p "HIPAA Training" at bounding box center [27, 88] width 46 height 6
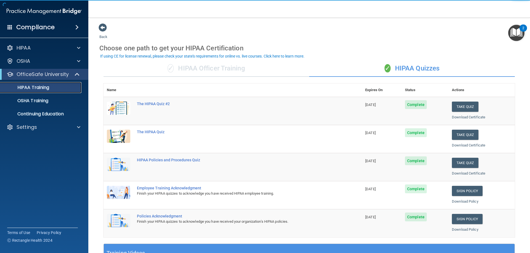
scroll to position [162, 0]
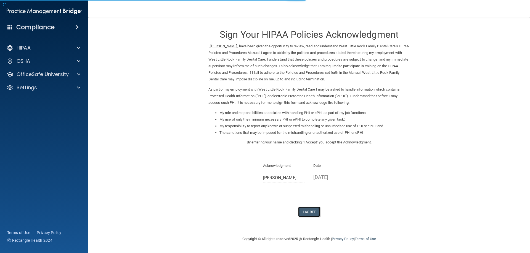
click at [314, 211] on button "I Agree" at bounding box center [309, 212] width 22 height 10
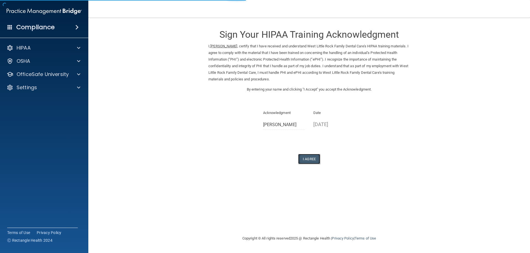
click at [304, 156] on button "I Agree" at bounding box center [309, 159] width 22 height 10
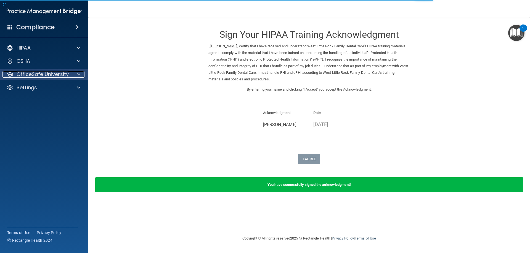
click at [45, 76] on p "OfficeSafe University" at bounding box center [43, 74] width 52 height 7
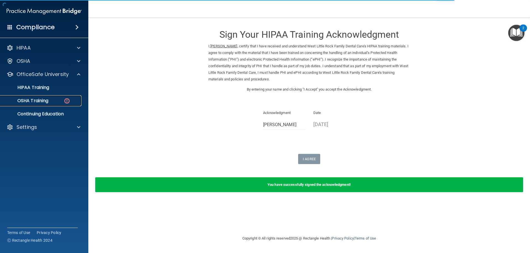
click at [44, 99] on p "OSHA Training" at bounding box center [26, 101] width 45 height 6
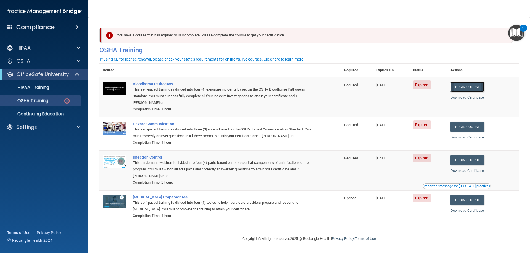
click at [459, 89] on link "Begin Course" at bounding box center [467, 87] width 34 height 10
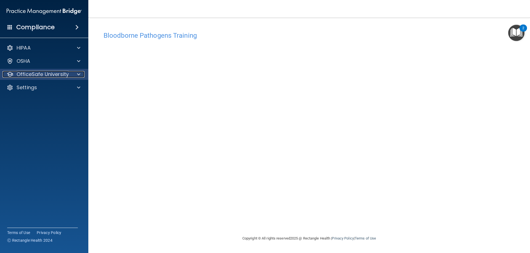
click at [51, 73] on p "OfficeSafe University" at bounding box center [43, 74] width 52 height 7
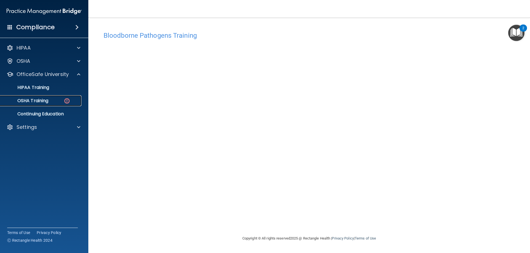
click at [39, 101] on p "OSHA Training" at bounding box center [26, 101] width 45 height 6
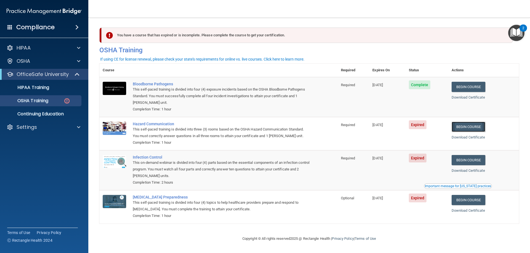
click at [461, 128] on link "Begin Course" at bounding box center [468, 127] width 34 height 10
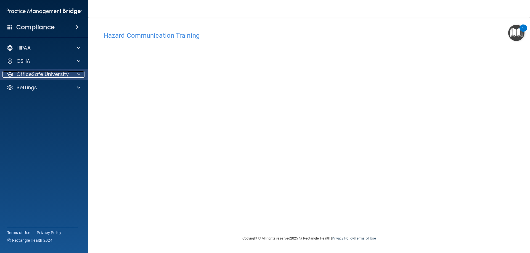
click at [43, 77] on p "OfficeSafe University" at bounding box center [43, 74] width 52 height 7
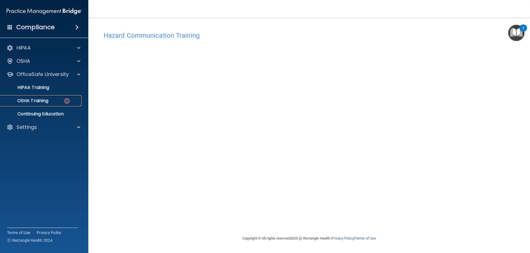
click at [40, 100] on p "OSHA Training" at bounding box center [26, 101] width 45 height 6
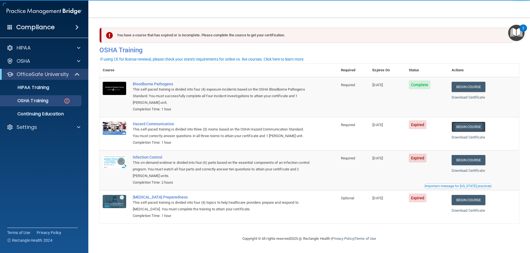
click at [475, 126] on link "Begin Course" at bounding box center [468, 127] width 34 height 10
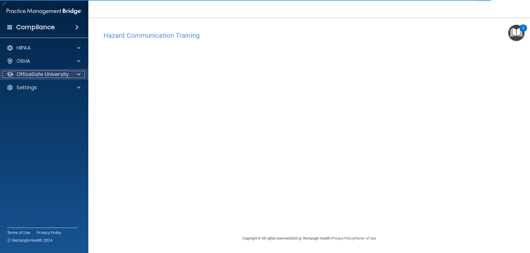
click at [22, 73] on p "OfficeSafe University" at bounding box center [43, 74] width 52 height 7
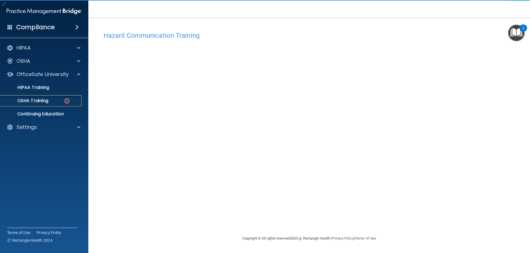
click at [30, 101] on p "OSHA Training" at bounding box center [26, 101] width 45 height 6
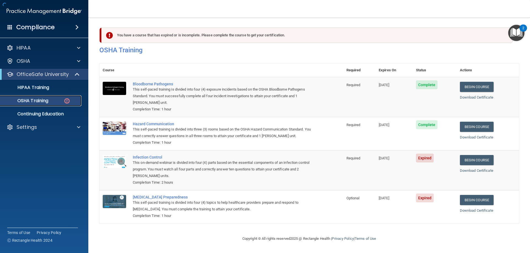
click at [40, 101] on p "OSHA Training" at bounding box center [26, 101] width 45 height 6
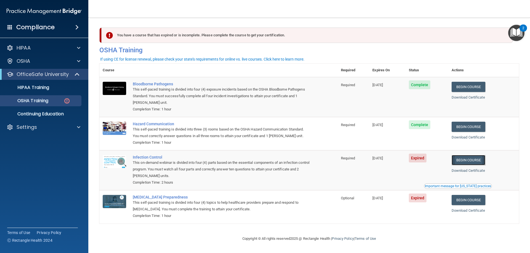
click at [476, 160] on link "Begin Course" at bounding box center [468, 160] width 34 height 10
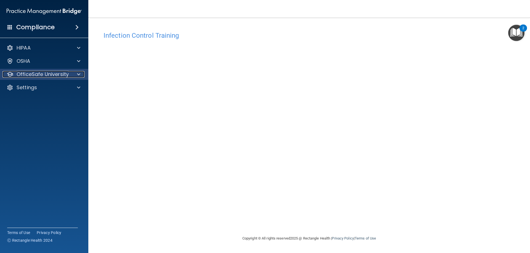
click at [80, 76] on div at bounding box center [78, 74] width 14 height 7
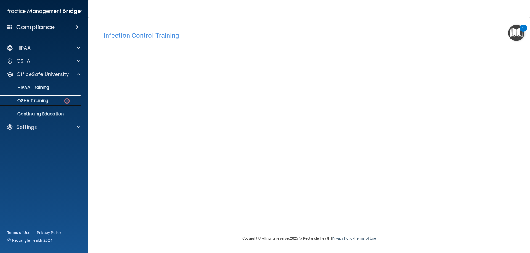
click at [42, 102] on p "OSHA Training" at bounding box center [26, 101] width 45 height 6
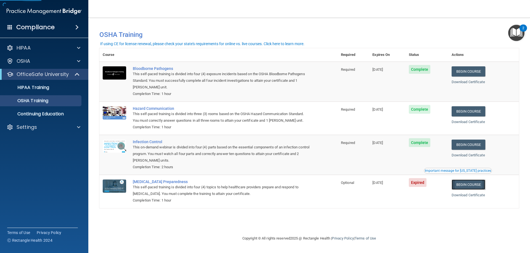
click at [479, 187] on link "Begin Course" at bounding box center [468, 185] width 34 height 10
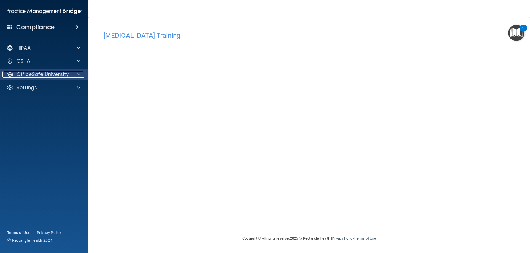
click at [53, 77] on p "OfficeSafe University" at bounding box center [43, 74] width 52 height 7
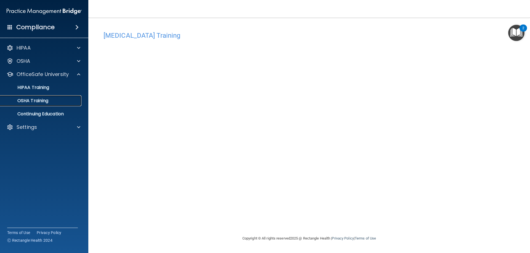
click at [50, 103] on div "OSHA Training" at bounding box center [41, 101] width 75 height 6
